Goal: Information Seeking & Learning: Learn about a topic

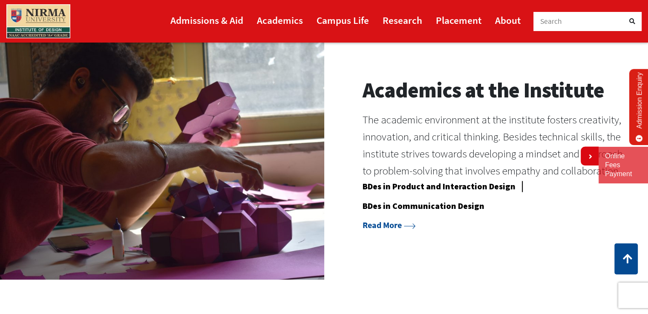
scroll to position [682, 0]
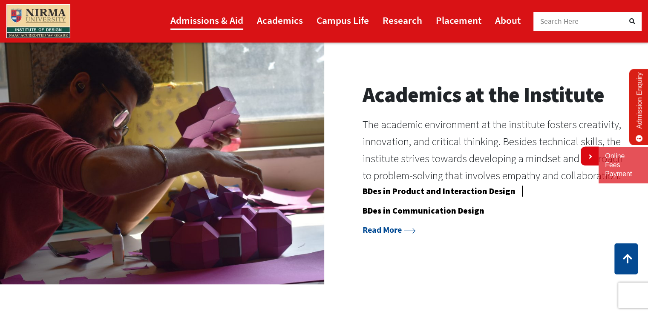
click at [210, 20] on link "Admissions & Aid" at bounding box center [206, 20] width 73 height 19
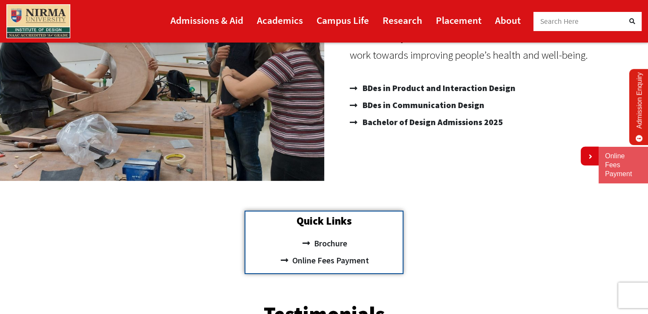
scroll to position [198, 0]
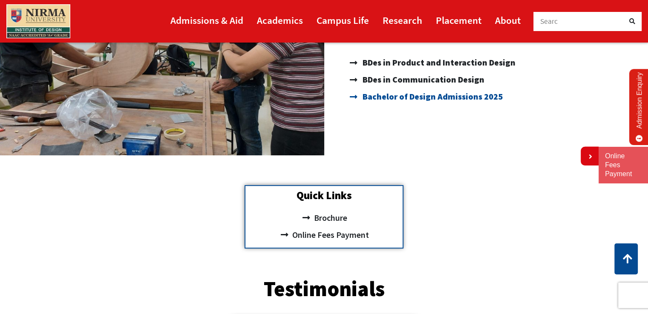
click at [449, 98] on span "Bachelor of Design Admissions 2025" at bounding box center [431, 96] width 142 height 17
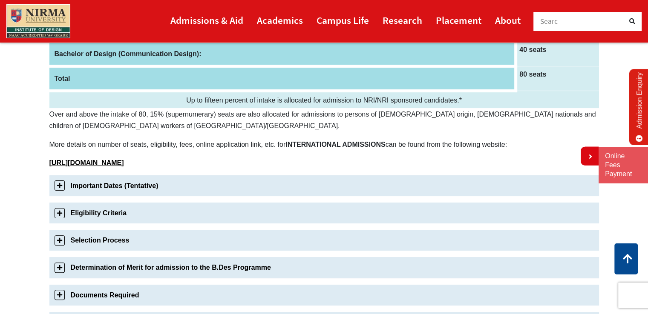
scroll to position [175, 0]
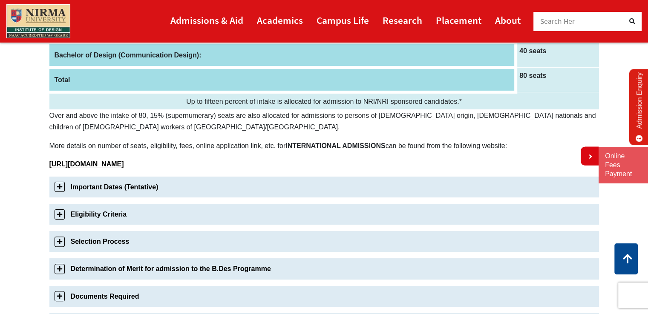
click at [276, 164] on p "[URL][DOMAIN_NAME]" at bounding box center [323, 163] width 549 height 11
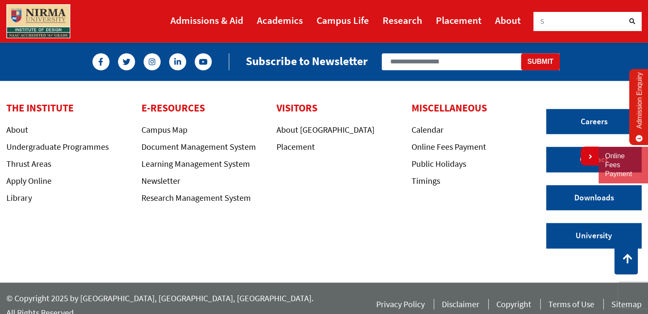
scroll to position [739, 0]
